Goal: Information Seeking & Learning: Learn about a topic

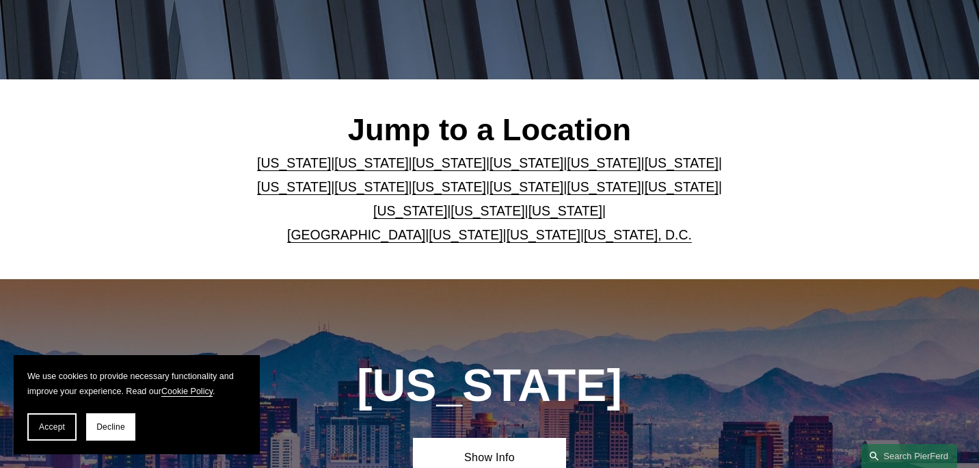
click at [573, 159] on link "Florida" at bounding box center [604, 162] width 74 height 15
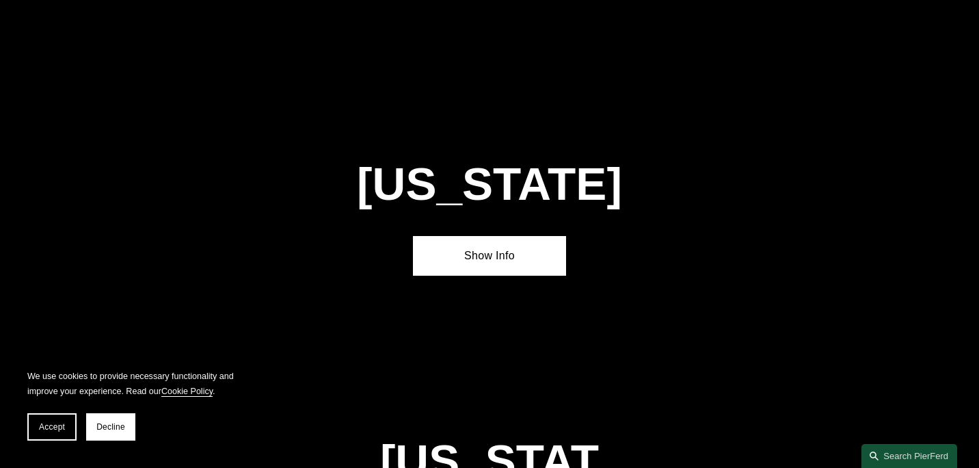
scroll to position [1689, 0]
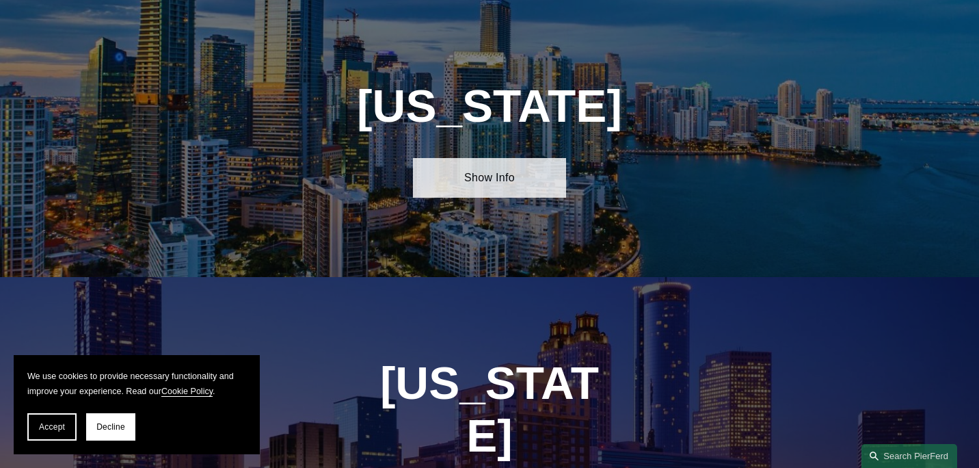
click at [489, 177] on link "Show Info" at bounding box center [489, 178] width 153 height 40
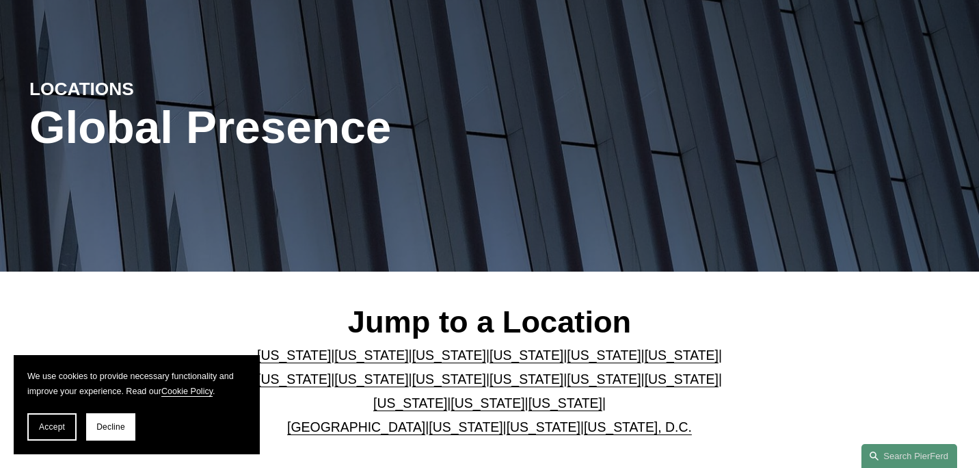
scroll to position [0, 0]
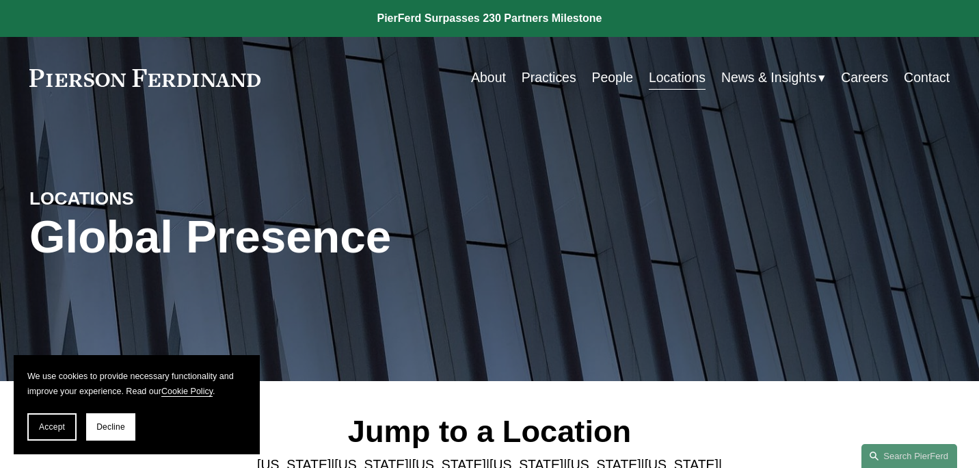
click at [543, 81] on link "Practices" at bounding box center [549, 77] width 55 height 27
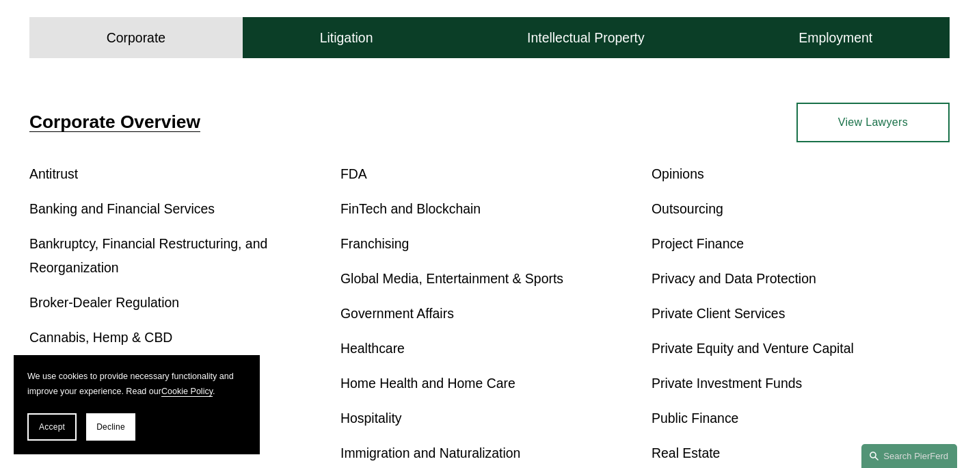
scroll to position [459, 0]
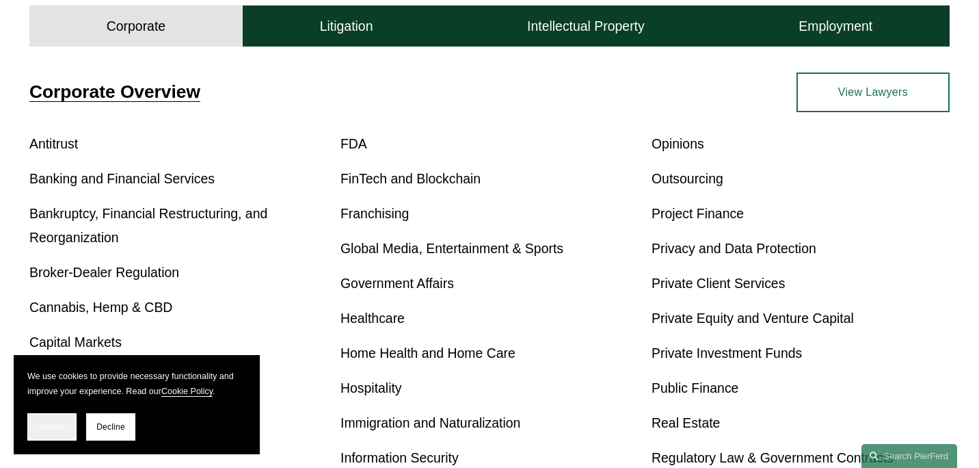
click at [55, 422] on span "Accept" at bounding box center [52, 427] width 26 height 10
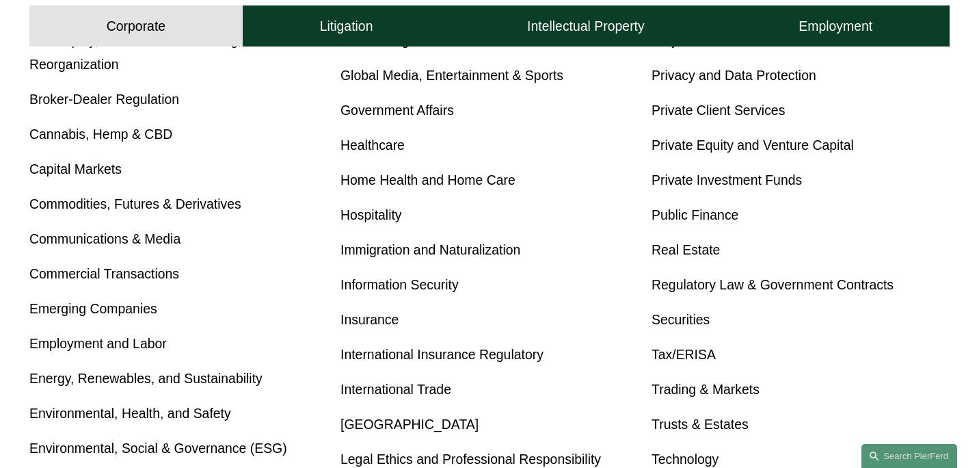
scroll to position [639, 0]
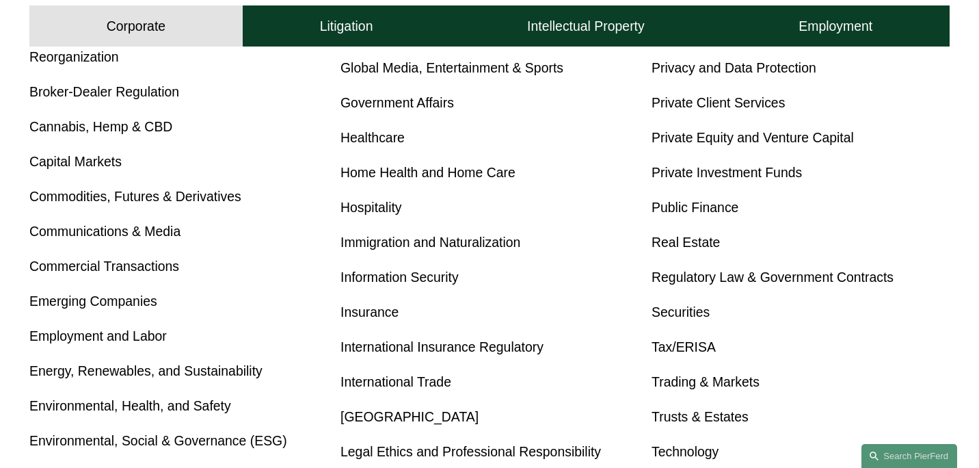
click at [370, 305] on link "Insurance" at bounding box center [370, 311] width 58 height 15
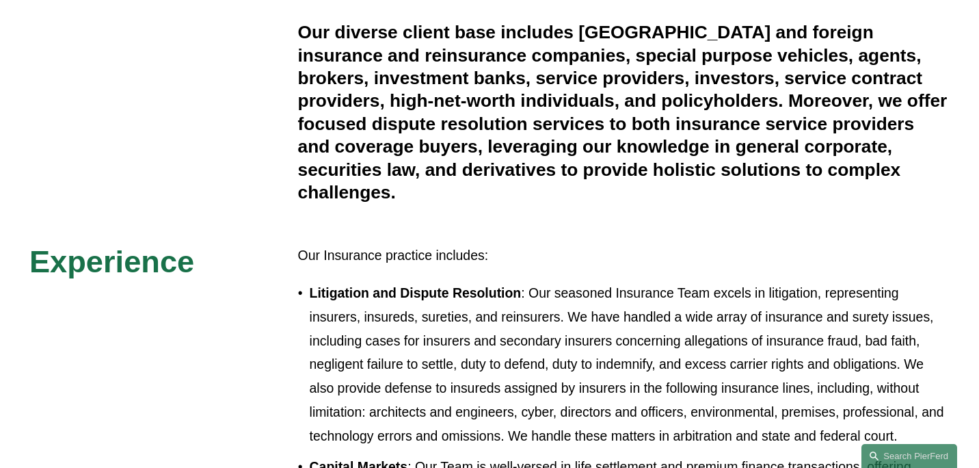
scroll to position [570, 0]
